Goal: Task Accomplishment & Management: Complete application form

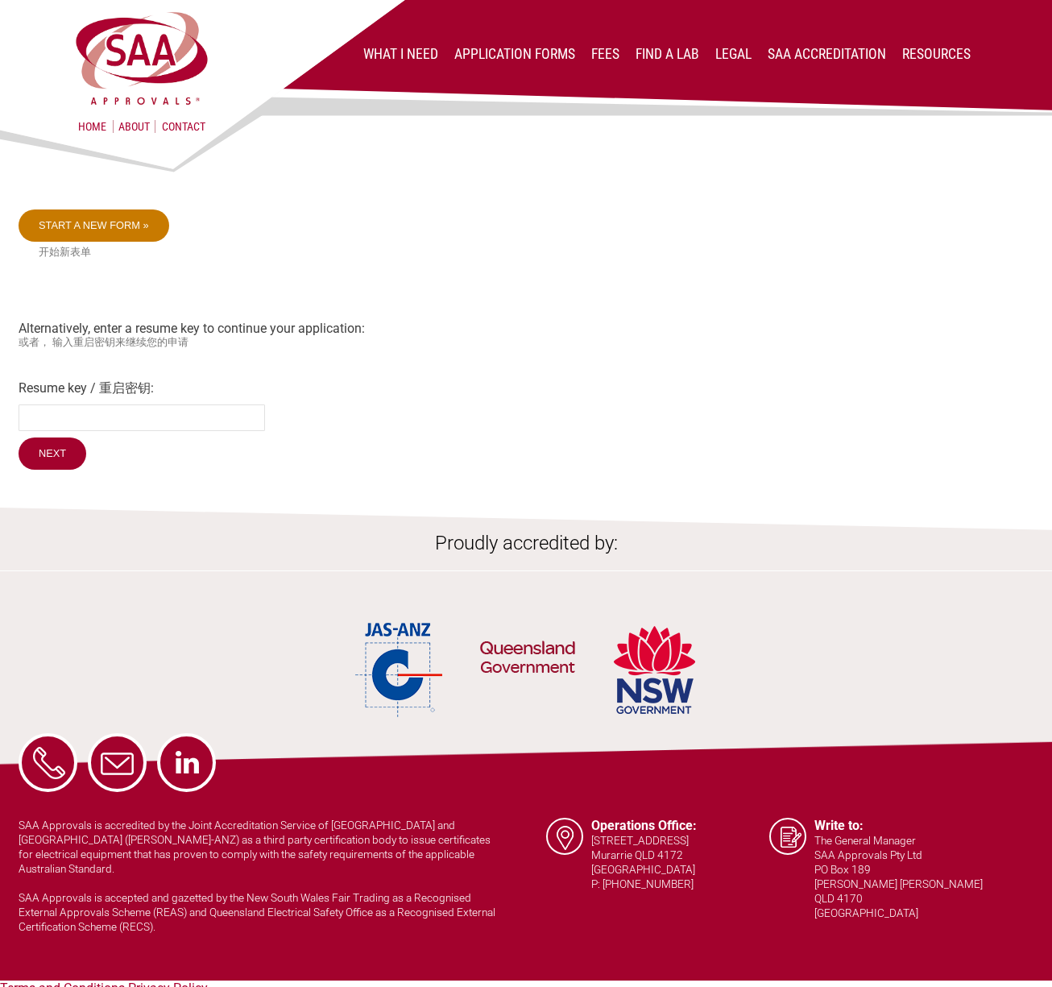
click at [113, 222] on link "Start a new form »" at bounding box center [94, 225] width 151 height 32
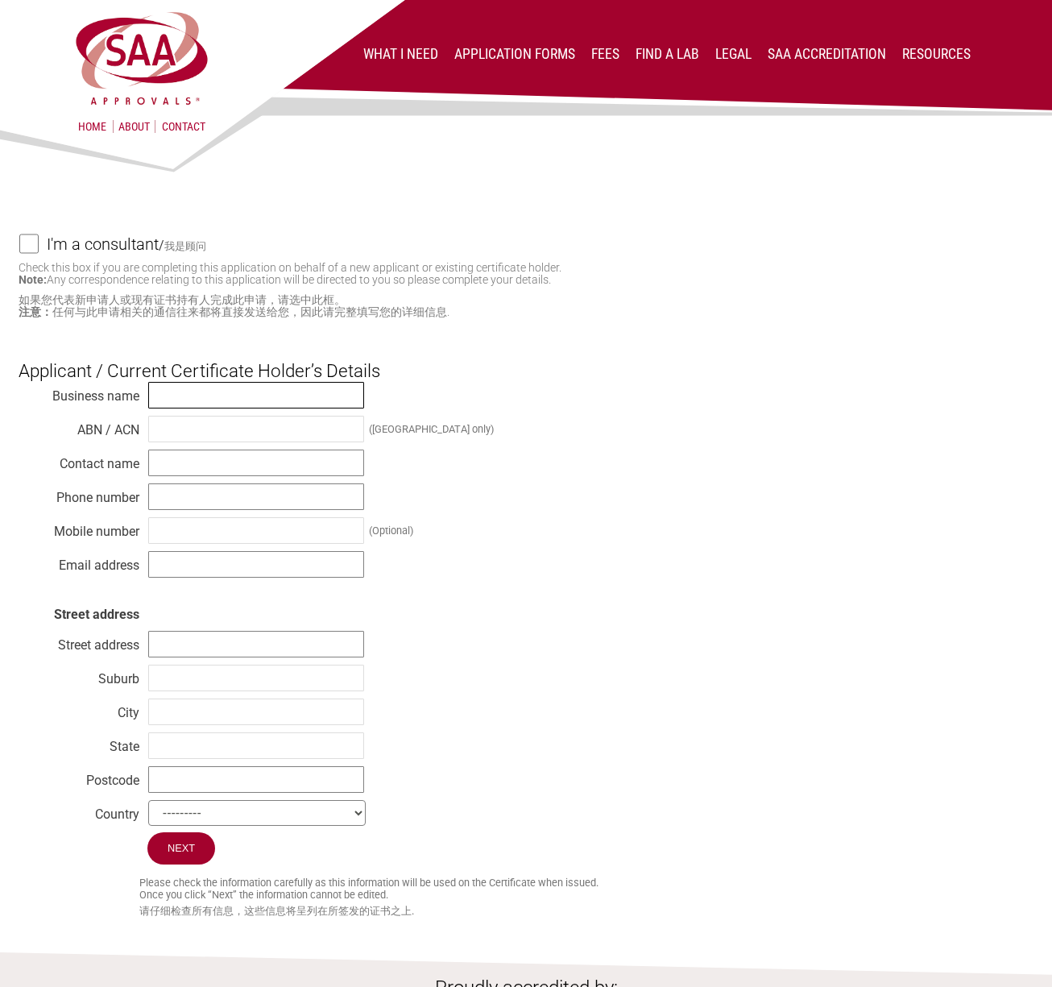
click at [156, 391] on input "text" at bounding box center [256, 395] width 216 height 27
type input "[PERSON_NAME] Loves"
click at [170, 437] on input "text" at bounding box center [256, 429] width 216 height 27
paste input "68530973938"
type input "68530973938"
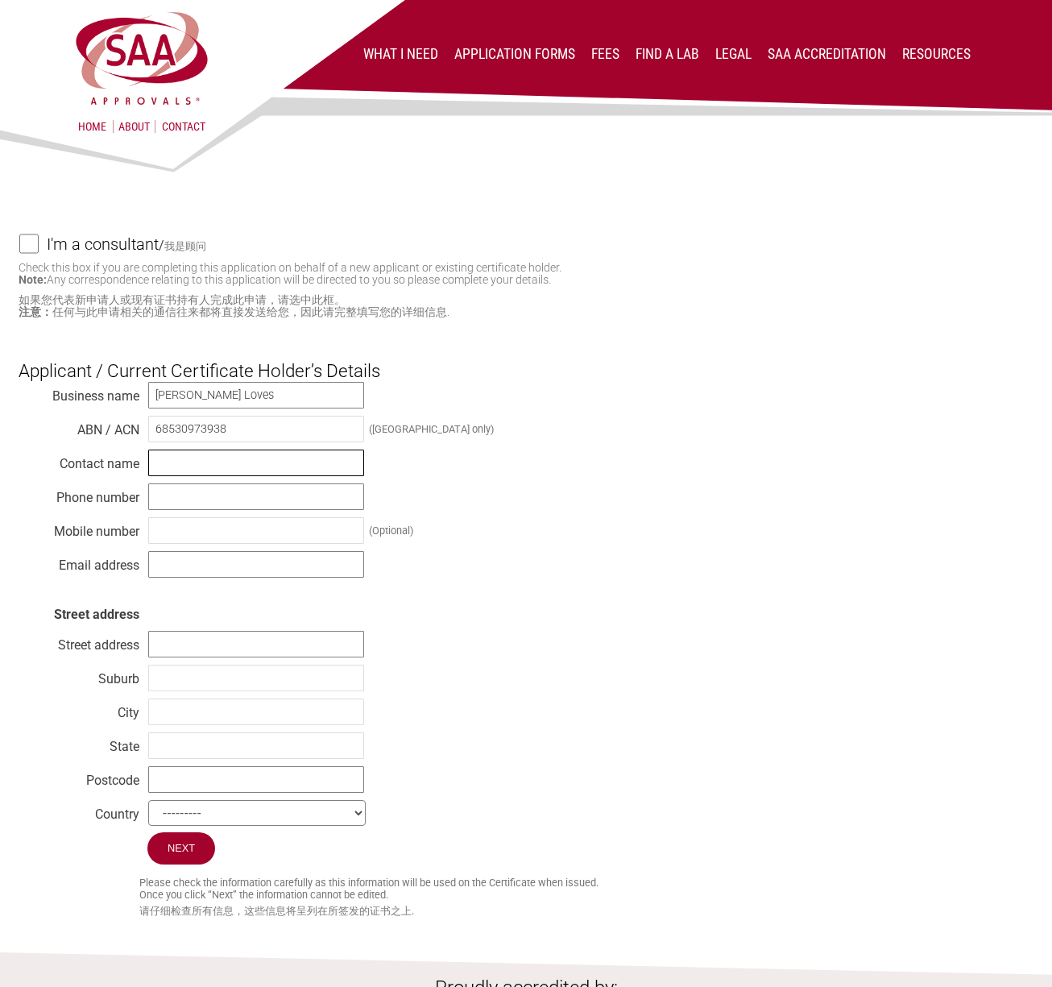
click at [168, 462] on input "text" at bounding box center [256, 463] width 216 height 27
drag, startPoint x: 191, startPoint y: 462, endPoint x: 70, endPoint y: 451, distance: 121.3
click at [71, 451] on div "Business name Susie Loves ABN / ACN 68530973938 (Australia only) Contact name s…" at bounding box center [526, 606] width 1015 height 451
type input "[PERSON_NAME]"
drag, startPoint x: 230, startPoint y: 520, endPoint x: 245, endPoint y: 521, distance: 14.5
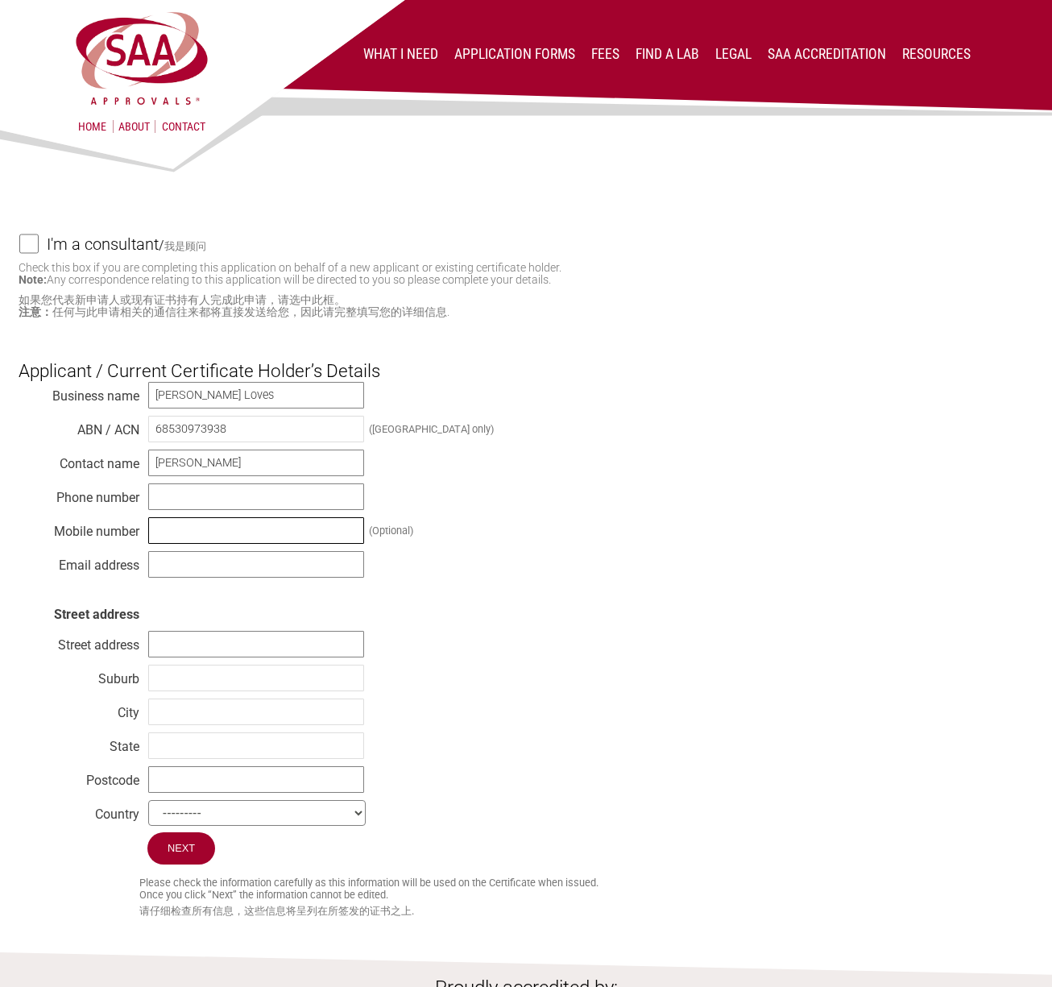
click at [230, 521] on input "text" at bounding box center [256, 530] width 216 height 27
type input "0419714683"
drag, startPoint x: 191, startPoint y: 561, endPoint x: 317, endPoint y: 559, distance: 126.5
click at [191, 561] on input "text" at bounding box center [256, 564] width 216 height 27
type input "[EMAIL_ADDRESS][DOMAIN_NAME]"
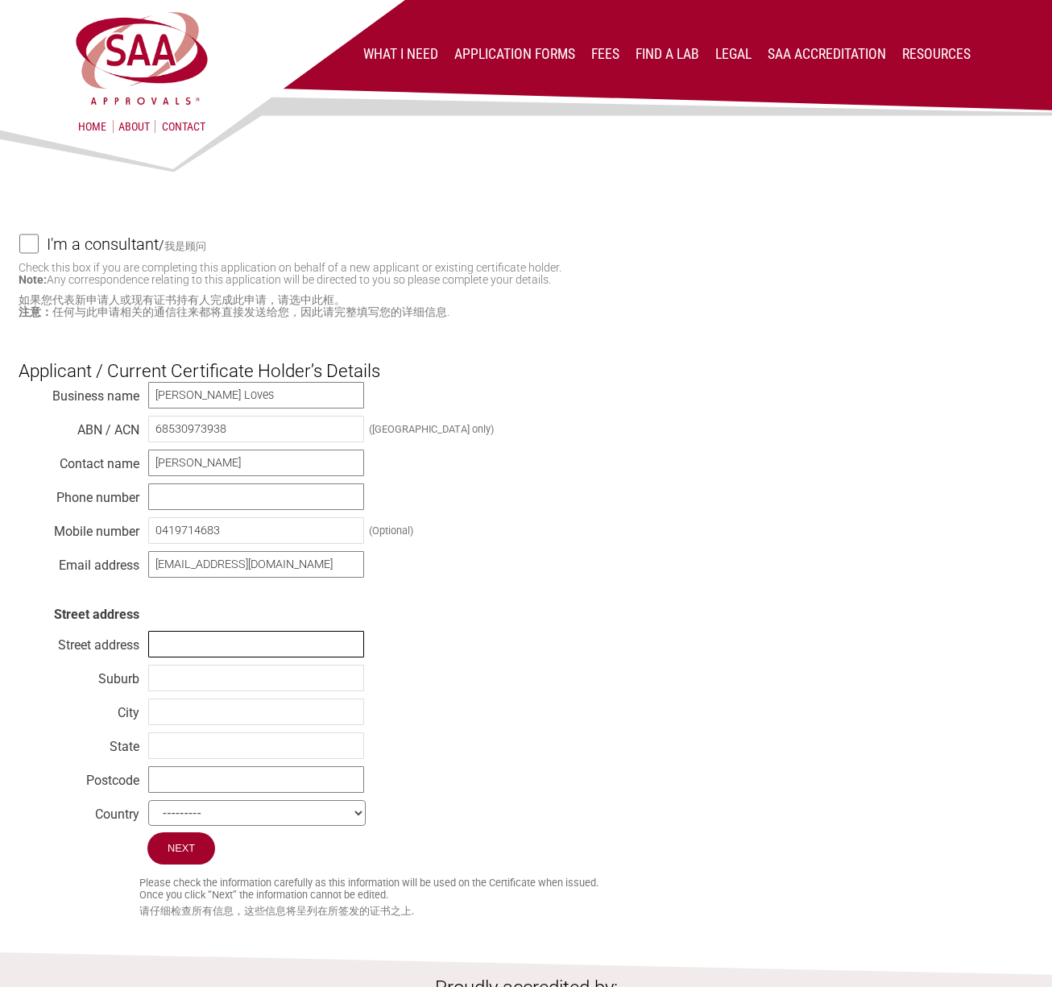
drag, startPoint x: 180, startPoint y: 637, endPoint x: 332, endPoint y: 631, distance: 151.6
click at [180, 637] on input "text" at bounding box center [256, 644] width 216 height 27
type input "[STREET_ADDRESS][PERSON_NAME]"
click at [193, 710] on input "text" at bounding box center [256, 712] width 216 height 27
type input "Wooloowin"
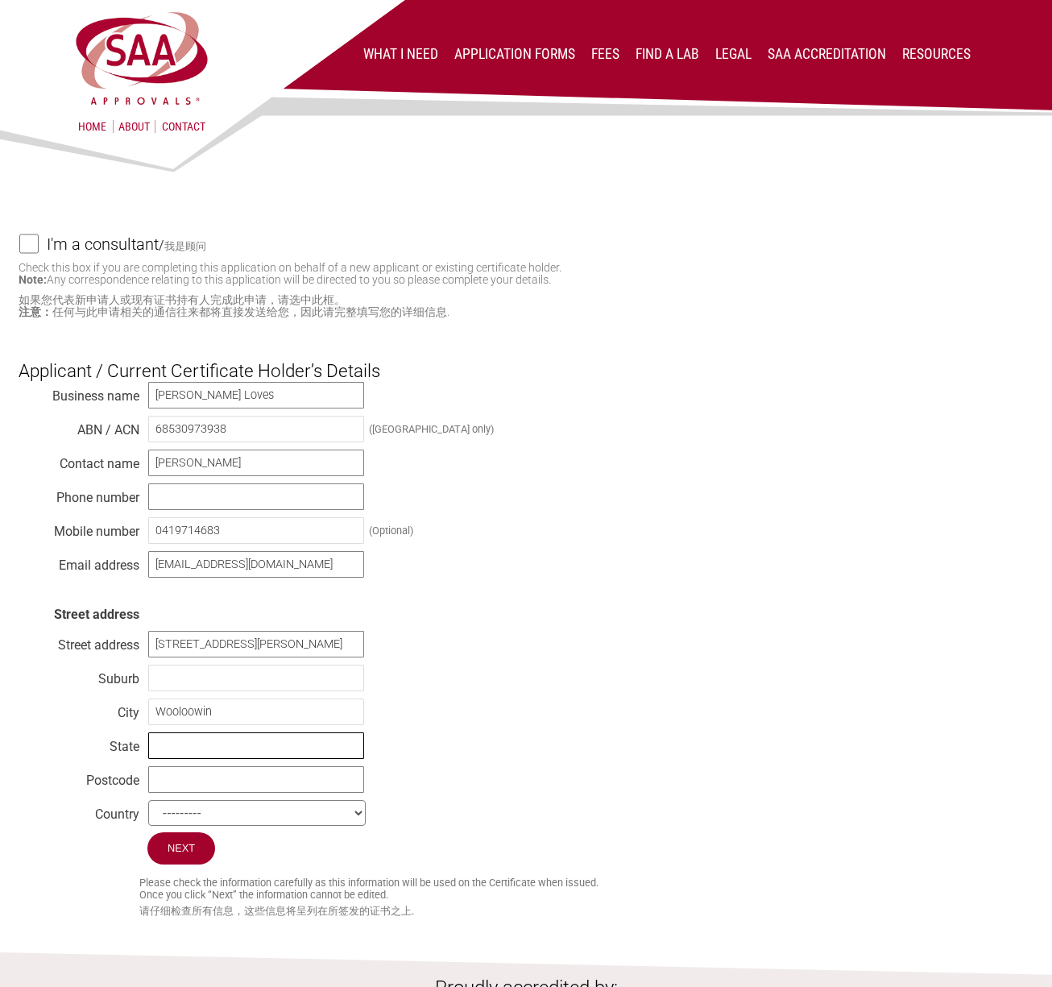
click at [160, 745] on input "text" at bounding box center [256, 745] width 216 height 27
type input "QLD"
click at [206, 782] on input "text" at bounding box center [256, 779] width 216 height 27
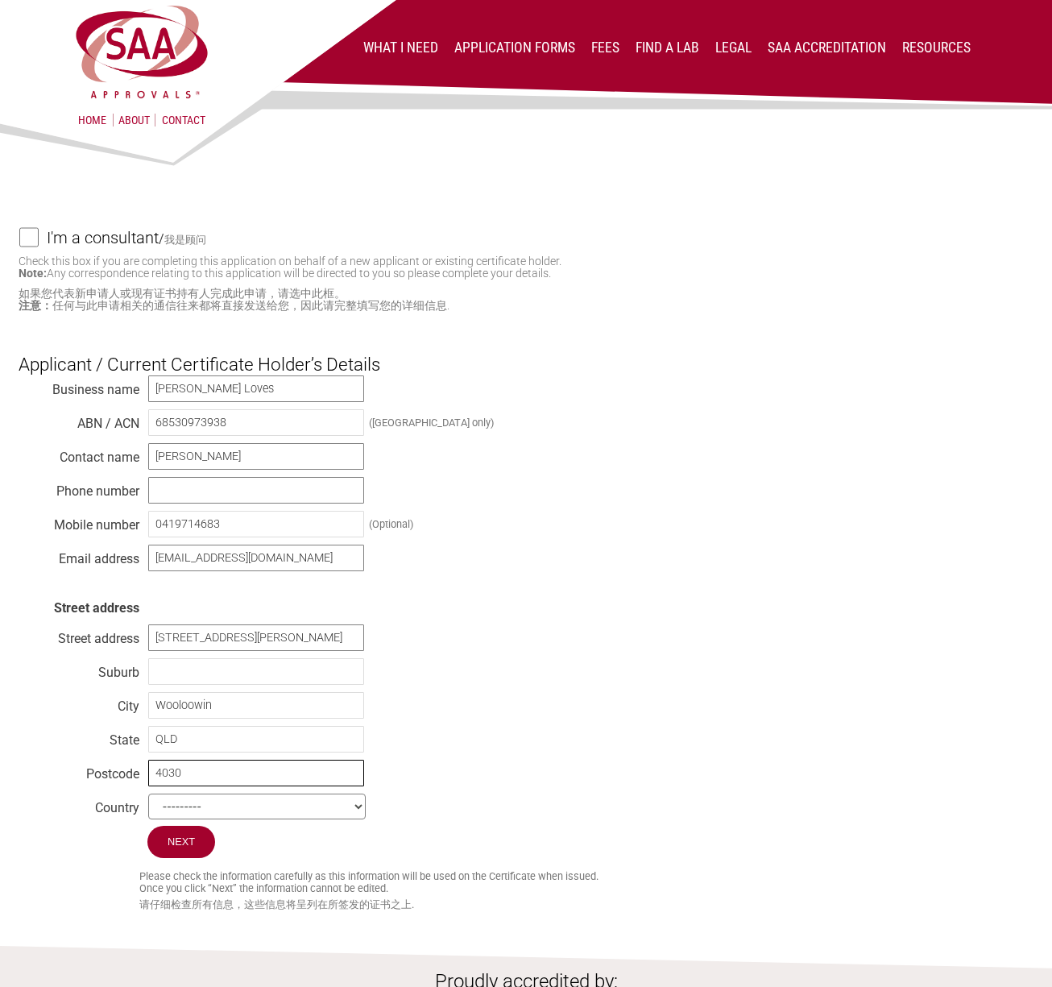
type input "4030"
select select "[GEOGRAPHIC_DATA]"
drag, startPoint x: 177, startPoint y: 842, endPoint x: 223, endPoint y: 838, distance: 46.1
click at [176, 842] on input "Next" at bounding box center [181, 842] width 68 height 32
drag, startPoint x: 239, startPoint y: 523, endPoint x: 137, endPoint y: 516, distance: 101.7
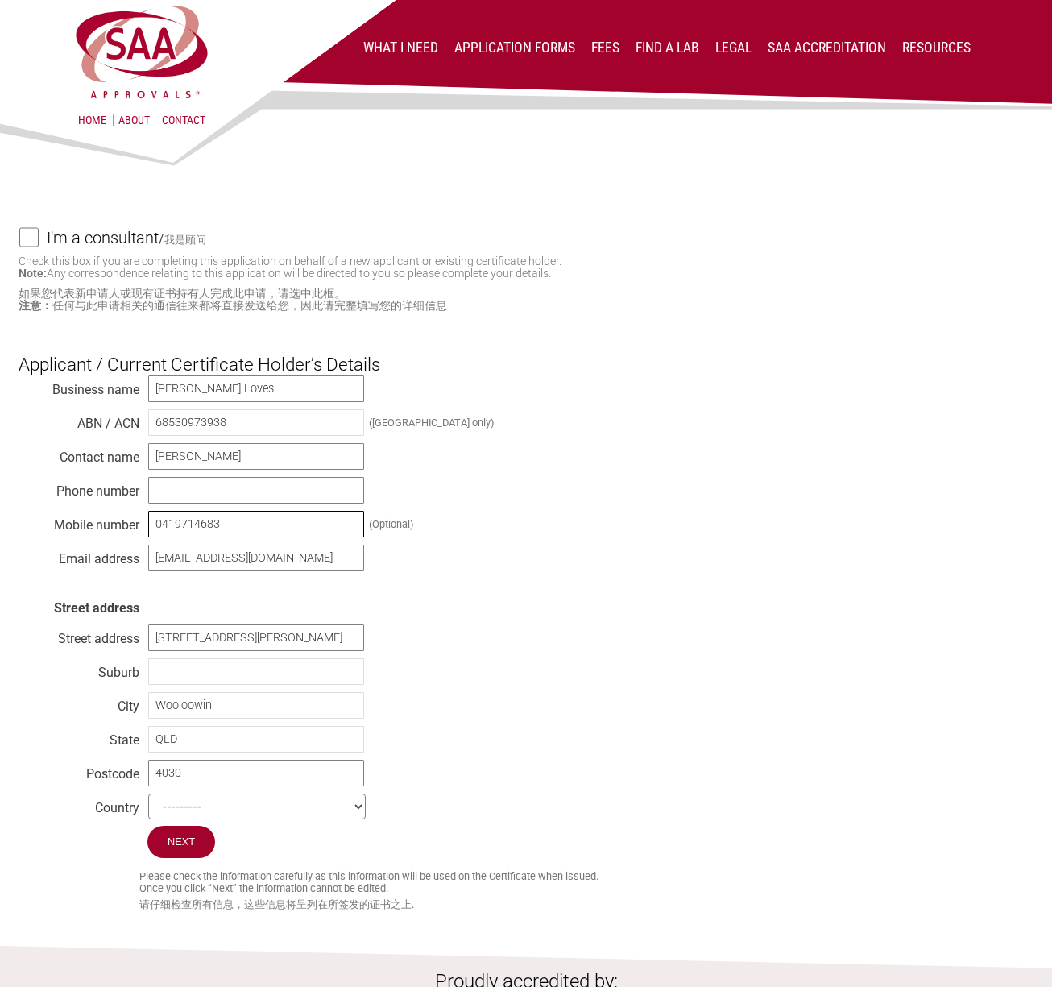
click at [132, 517] on div "Business name Susie Loves ABN / ACN 68530973938 (Australia only) Contact name S…" at bounding box center [526, 600] width 1015 height 451
click at [162, 488] on input "text" at bounding box center [256, 490] width 216 height 27
paste input "0419714683"
type input "0419714683"
click at [188, 840] on input "Next" at bounding box center [181, 842] width 68 height 32
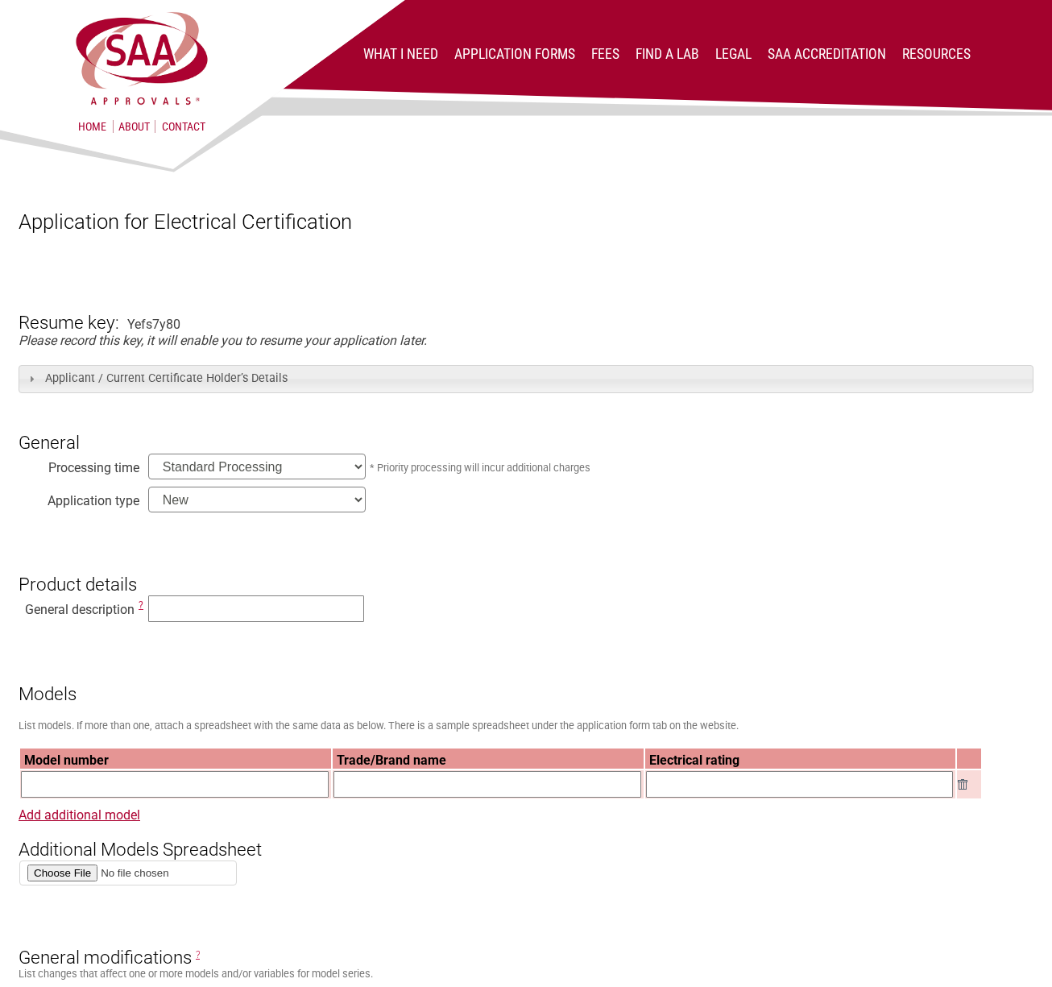
scroll to position [4, 0]
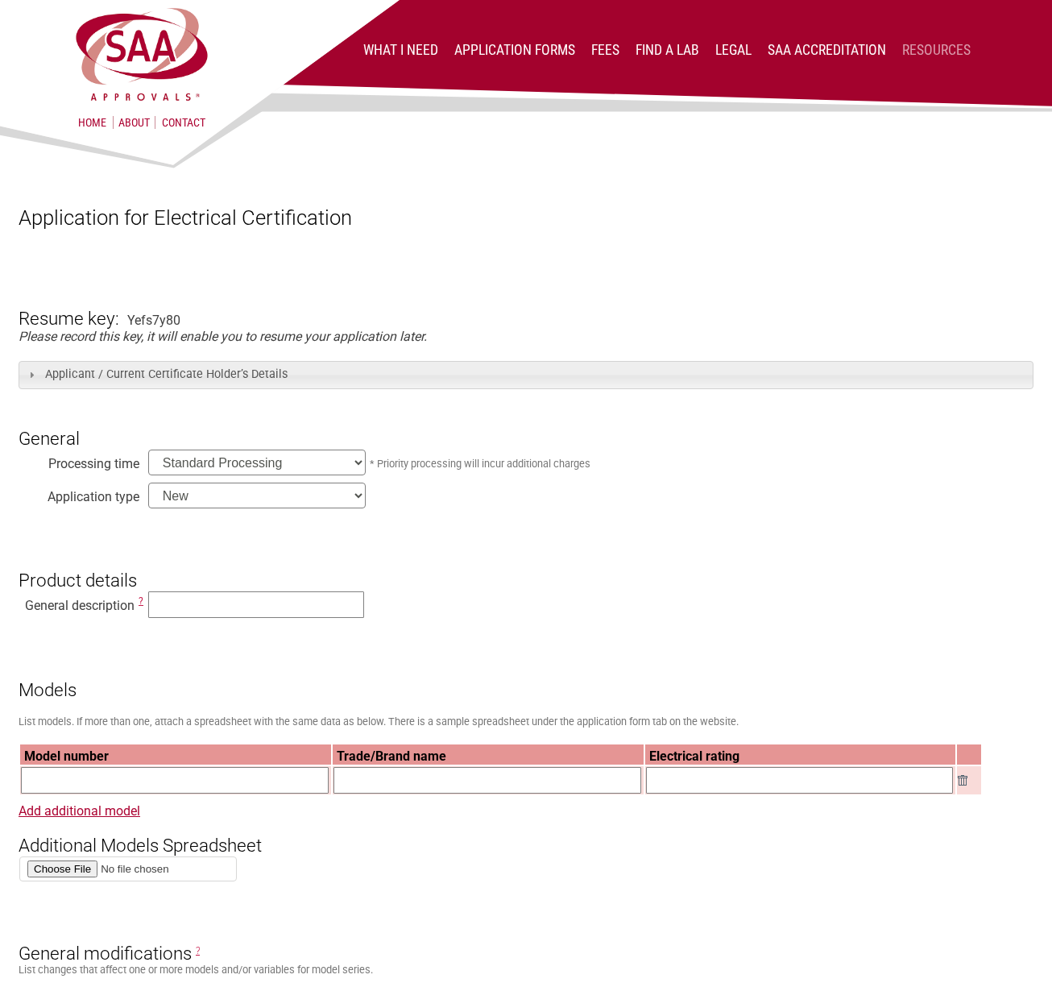
click at [938, 49] on link "Resources" at bounding box center [936, 50] width 68 height 16
